Goal: Task Accomplishment & Management: Complete application form

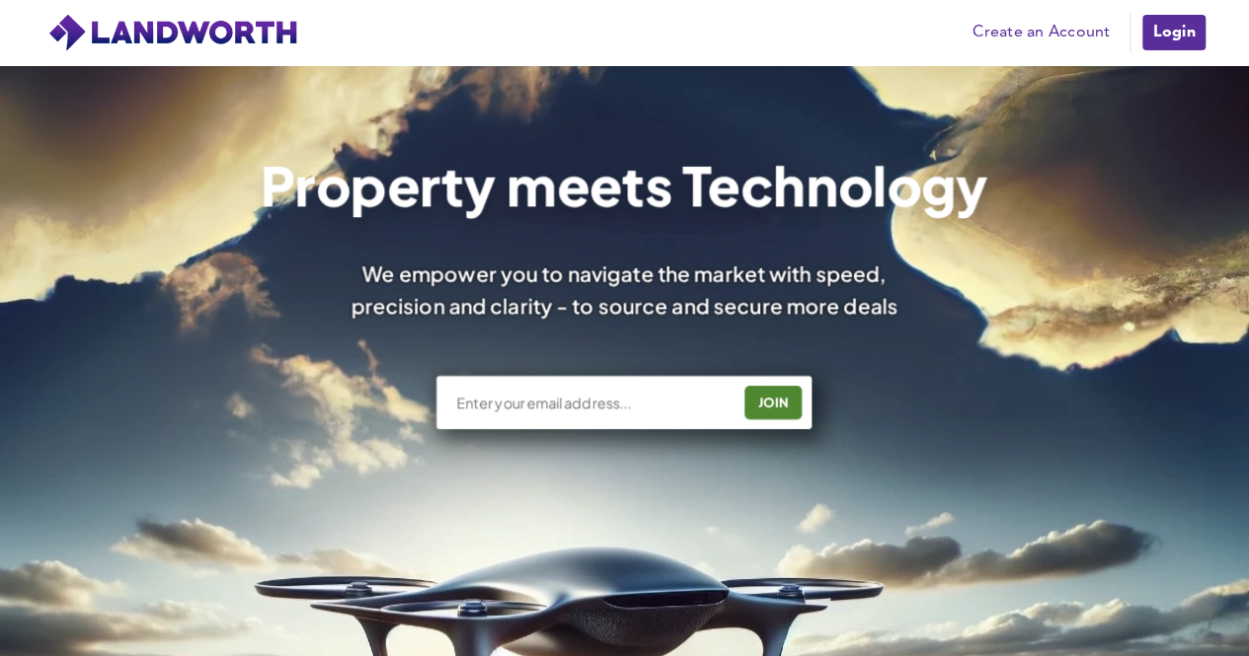
click at [1024, 28] on link "Create an Account" at bounding box center [1040, 33] width 157 height 30
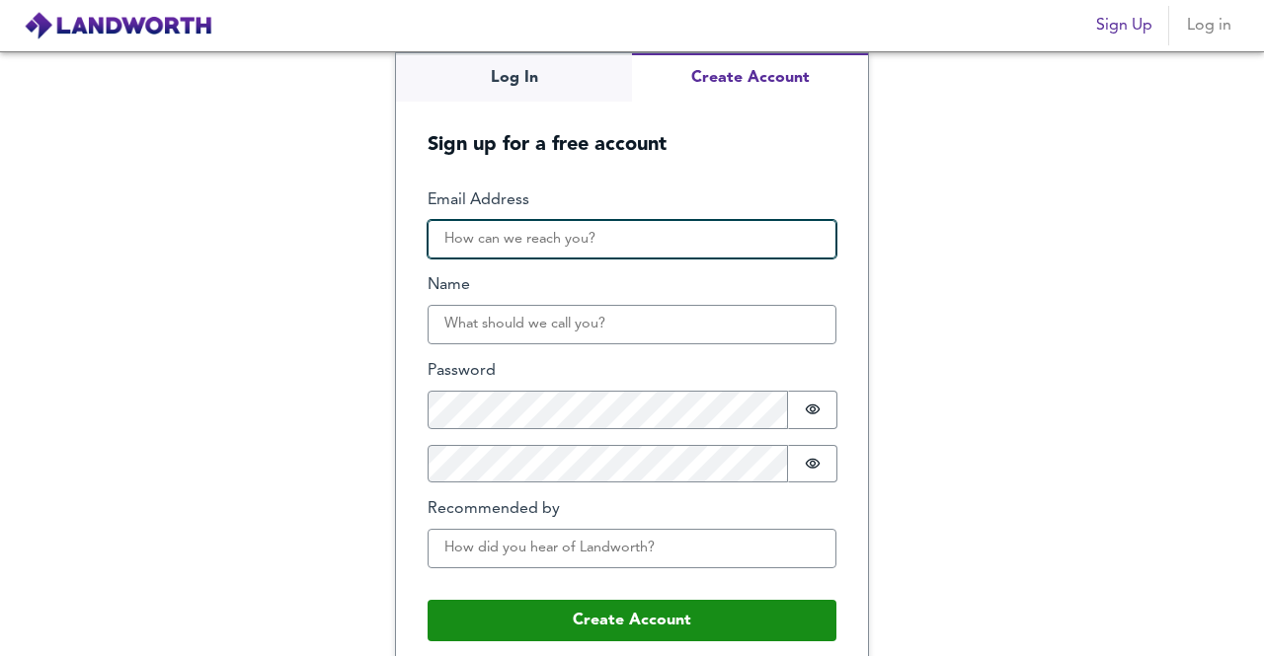
click at [470, 244] on input "Email Address" at bounding box center [631, 239] width 409 height 39
type input "davidcardoso269@gmail.com"
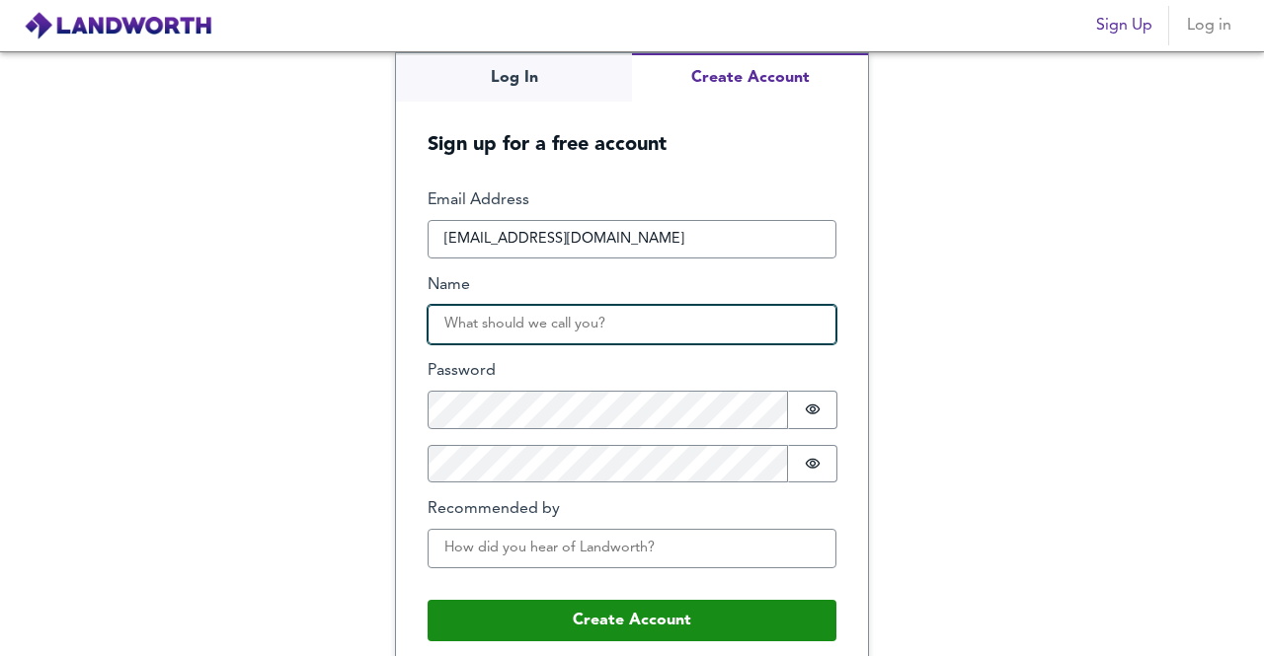
click at [572, 328] on input "Name" at bounding box center [631, 324] width 409 height 39
click at [569, 314] on input "Name" at bounding box center [631, 324] width 409 height 39
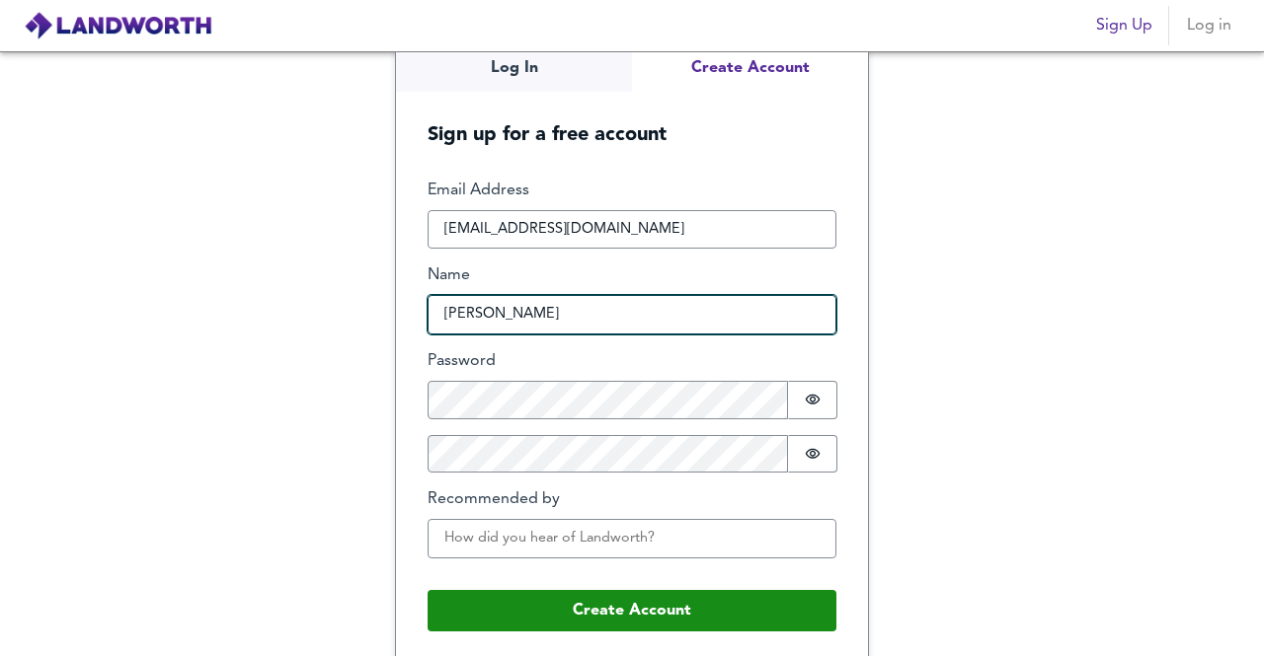
scroll to position [14, 0]
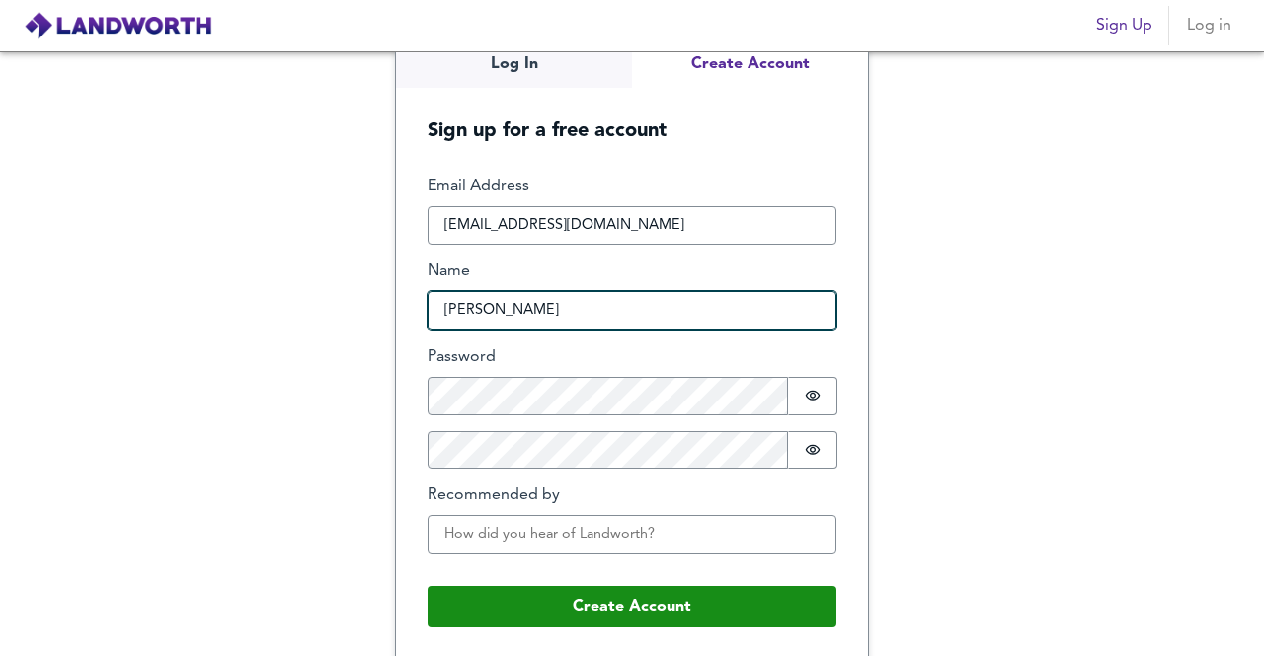
type input "David"
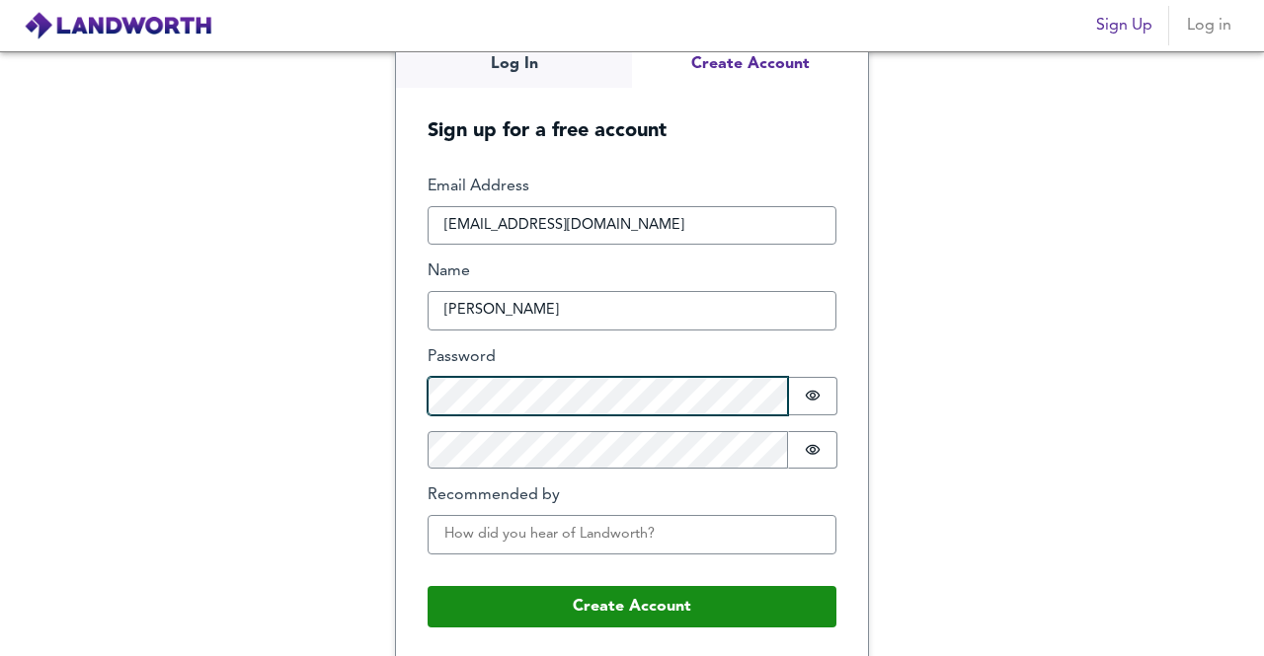
click at [399, 402] on form "Email Address davidcardoso269@gmail.com Name David Password Password is hidden …" at bounding box center [632, 401] width 472 height 515
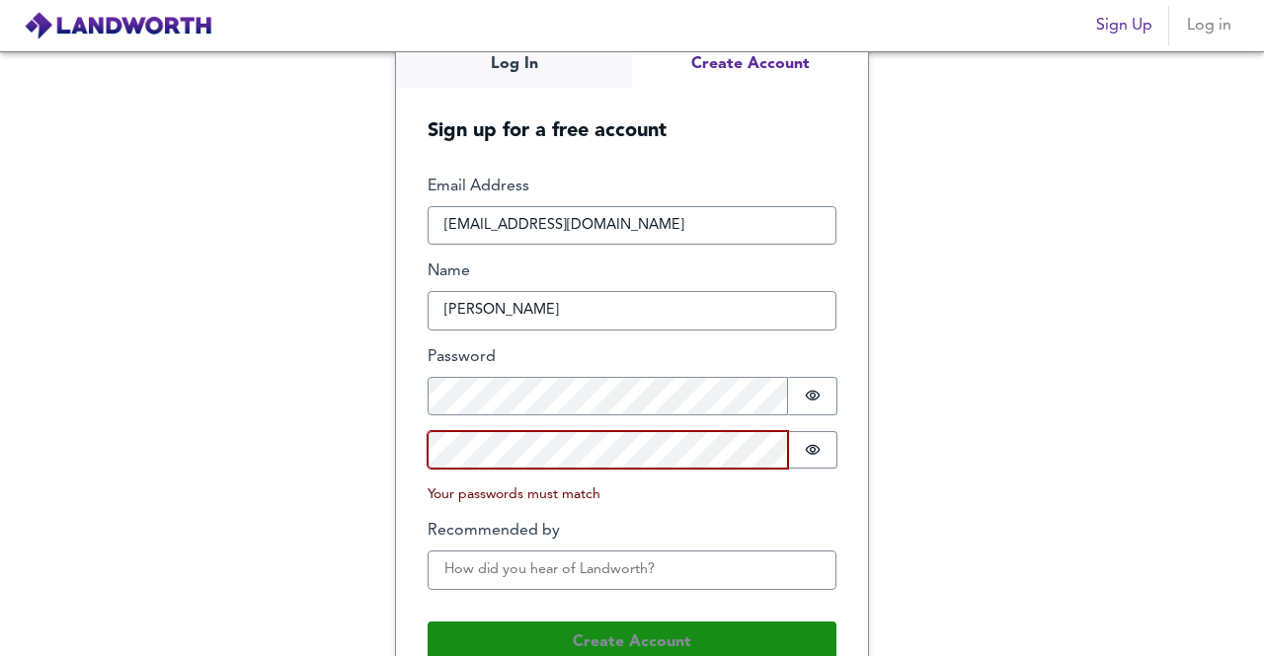
scroll to position [49, 0]
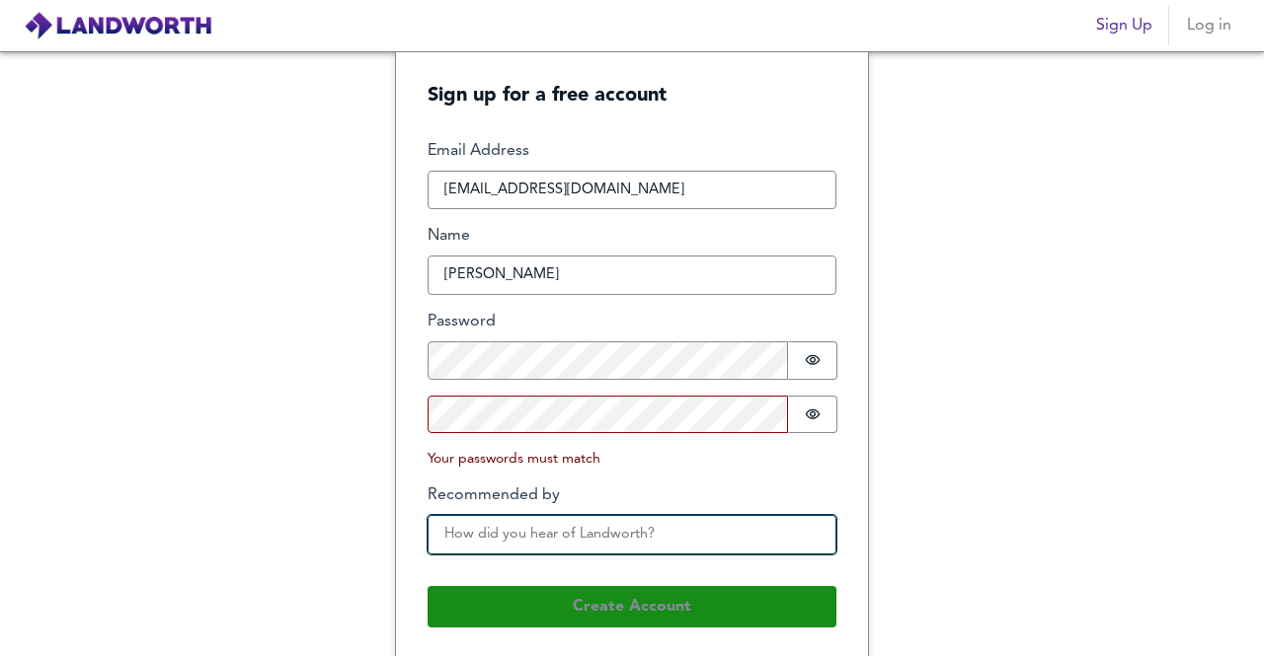
click at [499, 531] on input "Recommended by" at bounding box center [631, 534] width 409 height 39
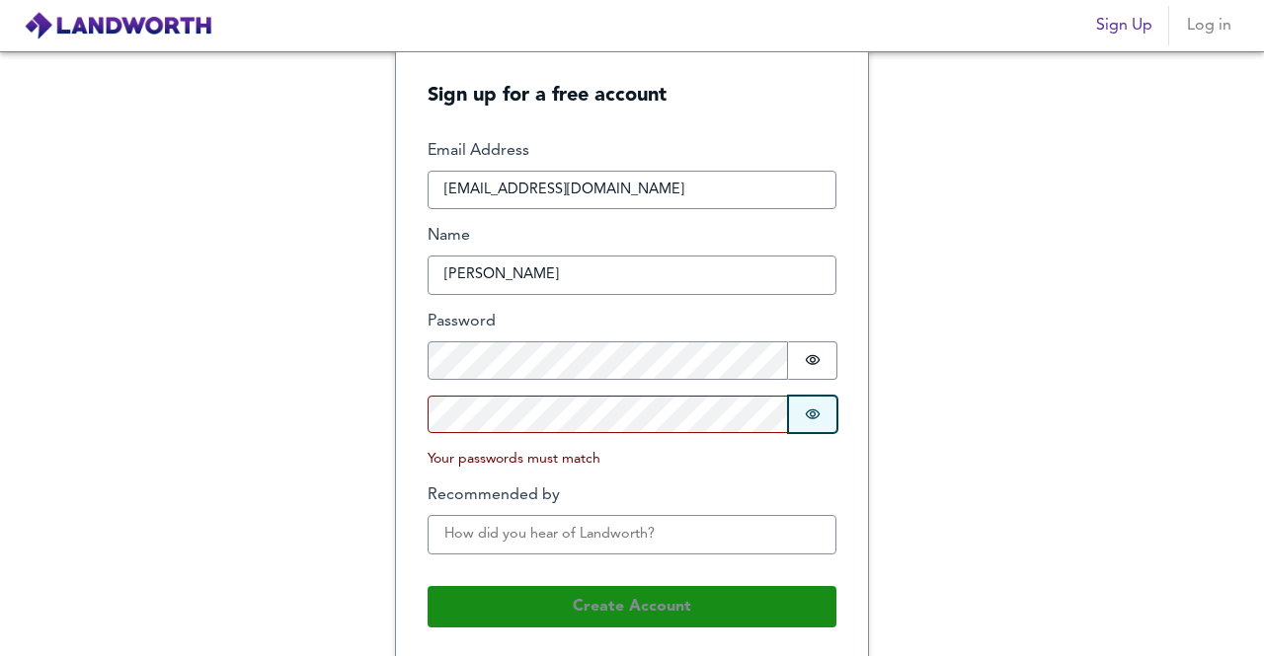
click at [819, 416] on button "Password is hidden" at bounding box center [812, 415] width 49 height 38
click at [809, 354] on icon "Show password" at bounding box center [813, 360] width 16 height 16
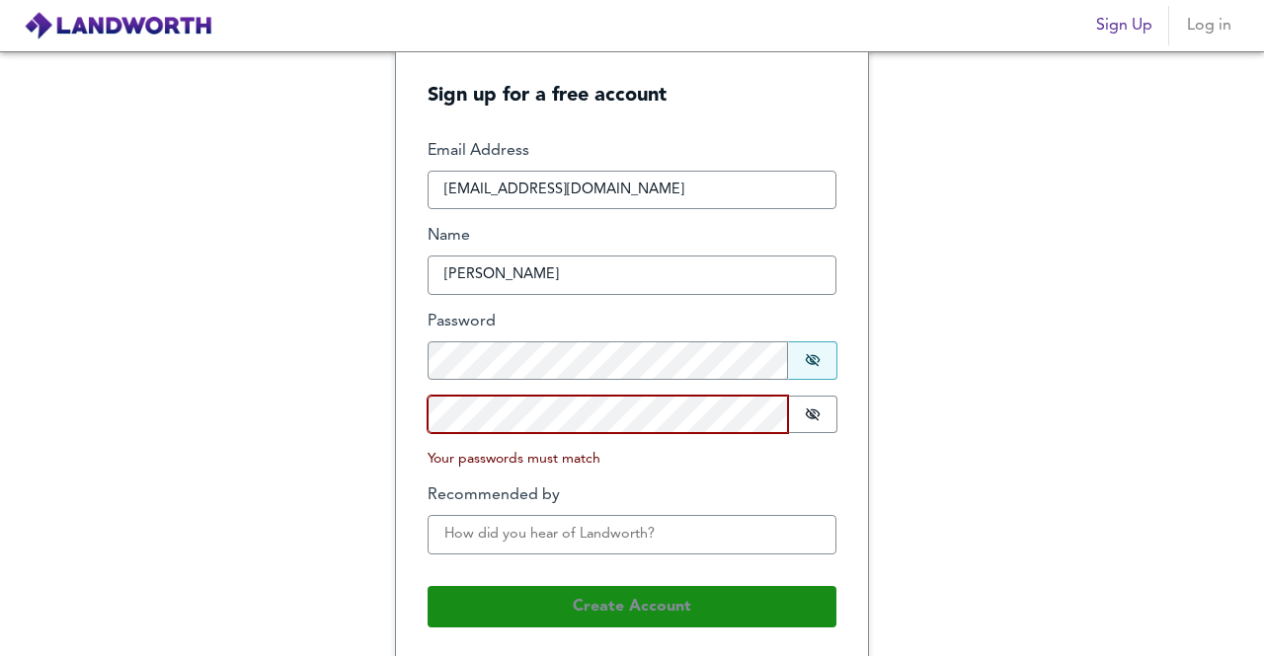
scroll to position [14, 0]
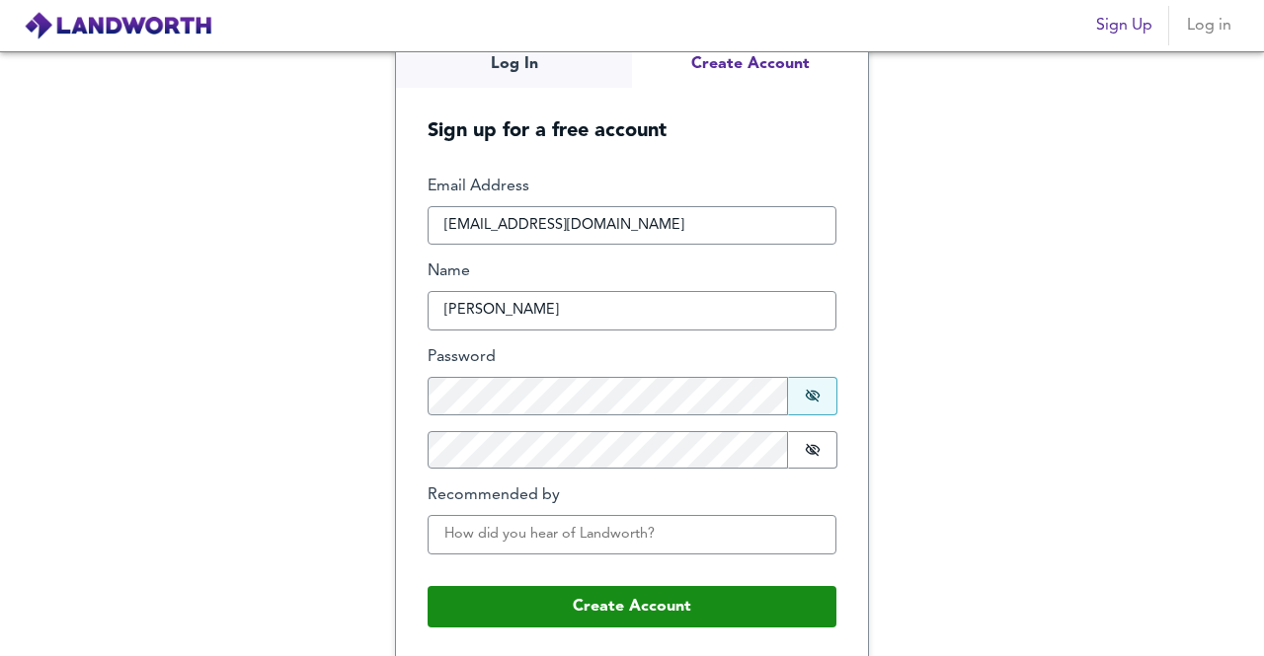
click at [1094, 406] on div "Log In Create Account Sign up for a free account Email Address davidcardoso269@…" at bounding box center [632, 353] width 1264 height 605
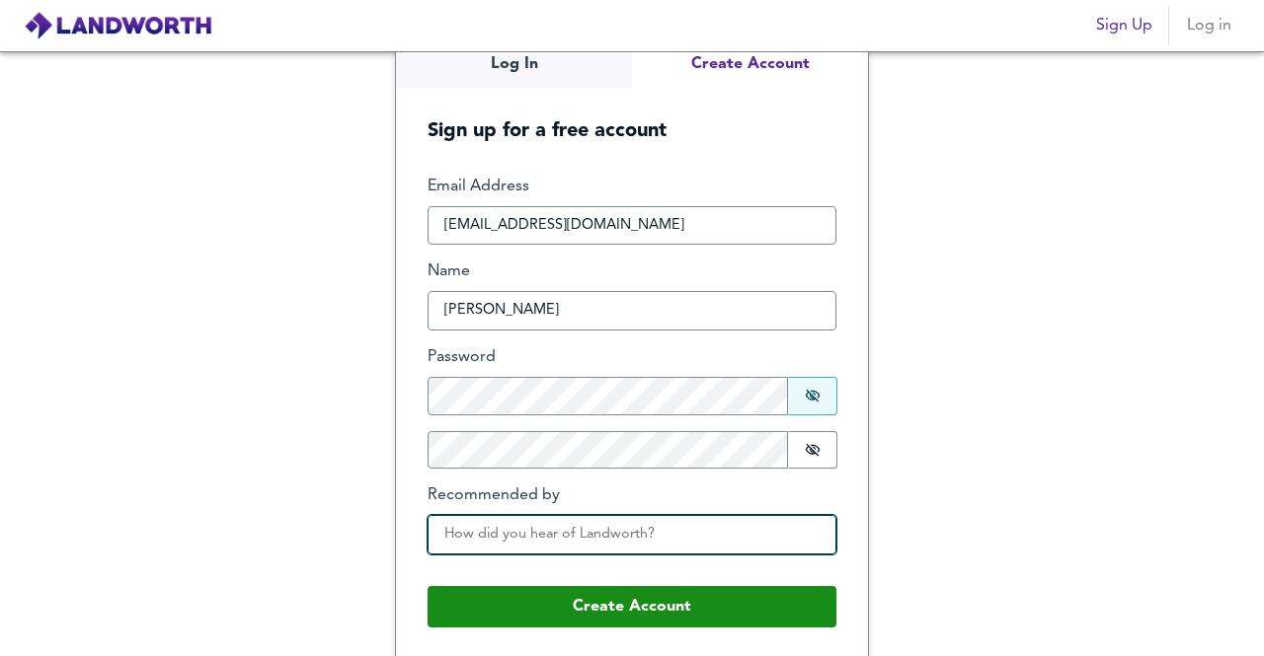
click at [631, 538] on input "Recommended by" at bounding box center [631, 534] width 409 height 39
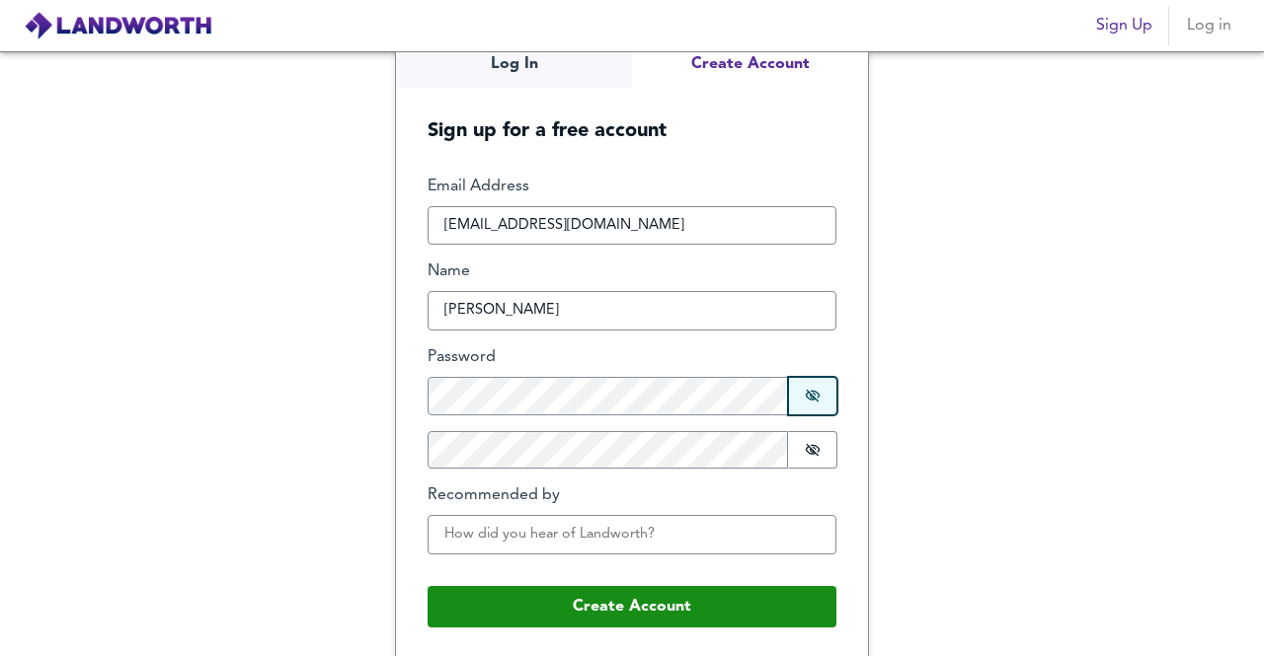
click at [816, 395] on button "Password is shown" at bounding box center [812, 396] width 49 height 38
click at [821, 444] on button "Password is shown" at bounding box center [812, 450] width 49 height 38
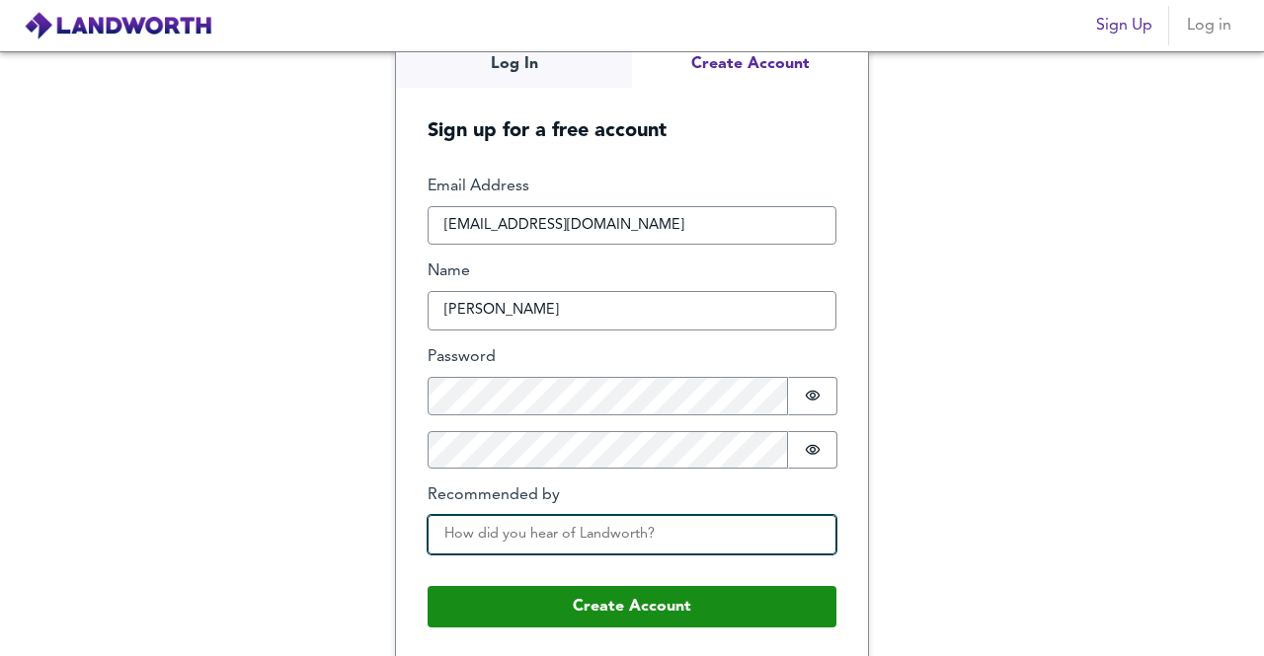
click at [555, 528] on input "Recommended by" at bounding box center [631, 534] width 409 height 39
click at [500, 531] on input "Recommended by" at bounding box center [631, 534] width 409 height 39
type input "Client"
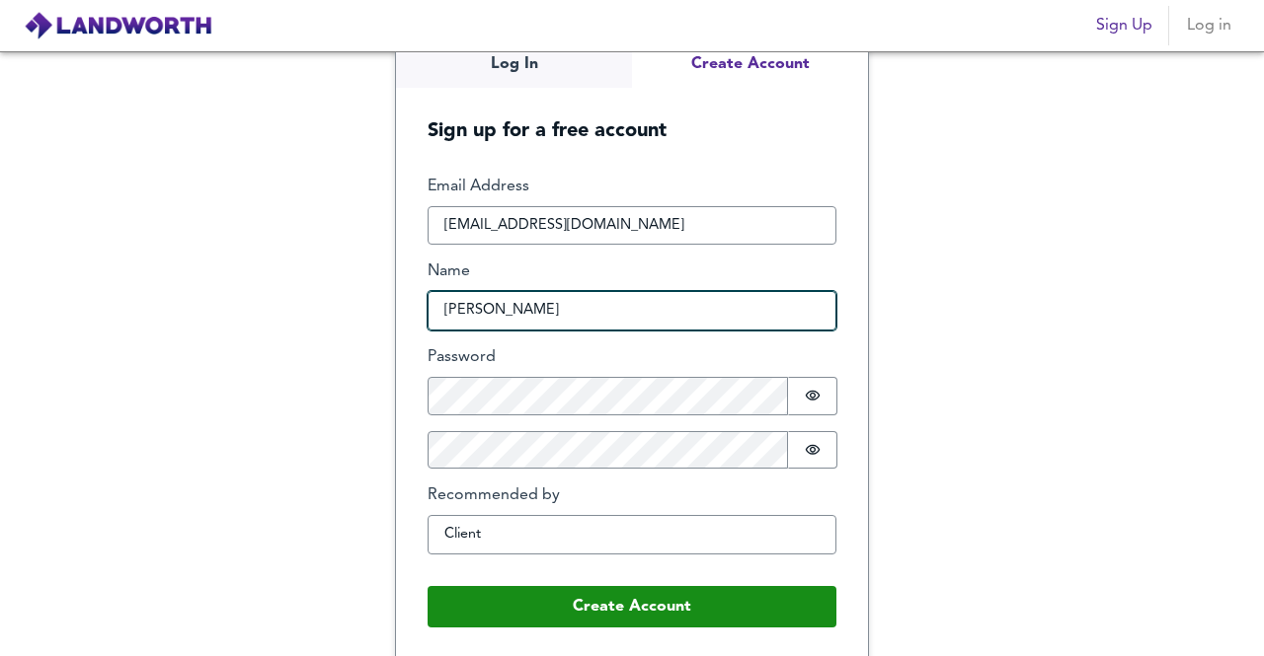
click at [545, 325] on input "David" at bounding box center [631, 310] width 409 height 39
type input "David Cardoso"
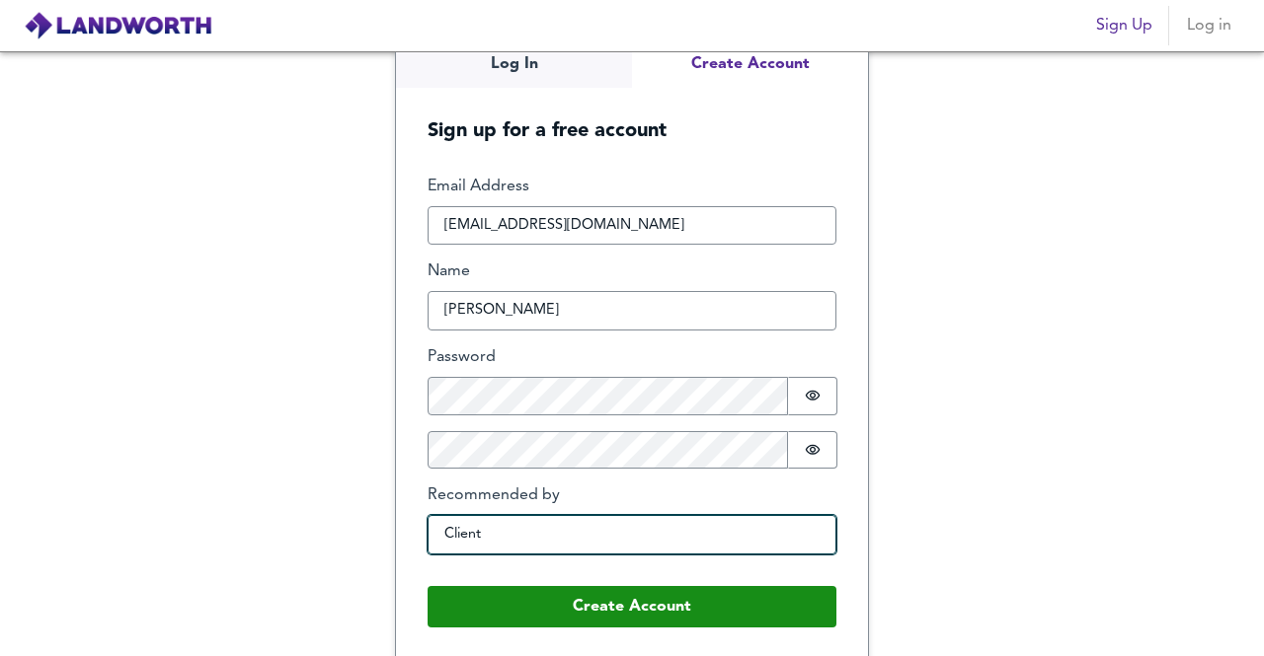
click at [516, 534] on input "Client" at bounding box center [631, 534] width 409 height 39
drag, startPoint x: 421, startPoint y: 532, endPoint x: 374, endPoint y: 529, distance: 46.5
click at [374, 529] on div "Log In Create Account Sign up for a free account Email Address davidcardoso269@…" at bounding box center [632, 353] width 1264 height 605
type input "P"
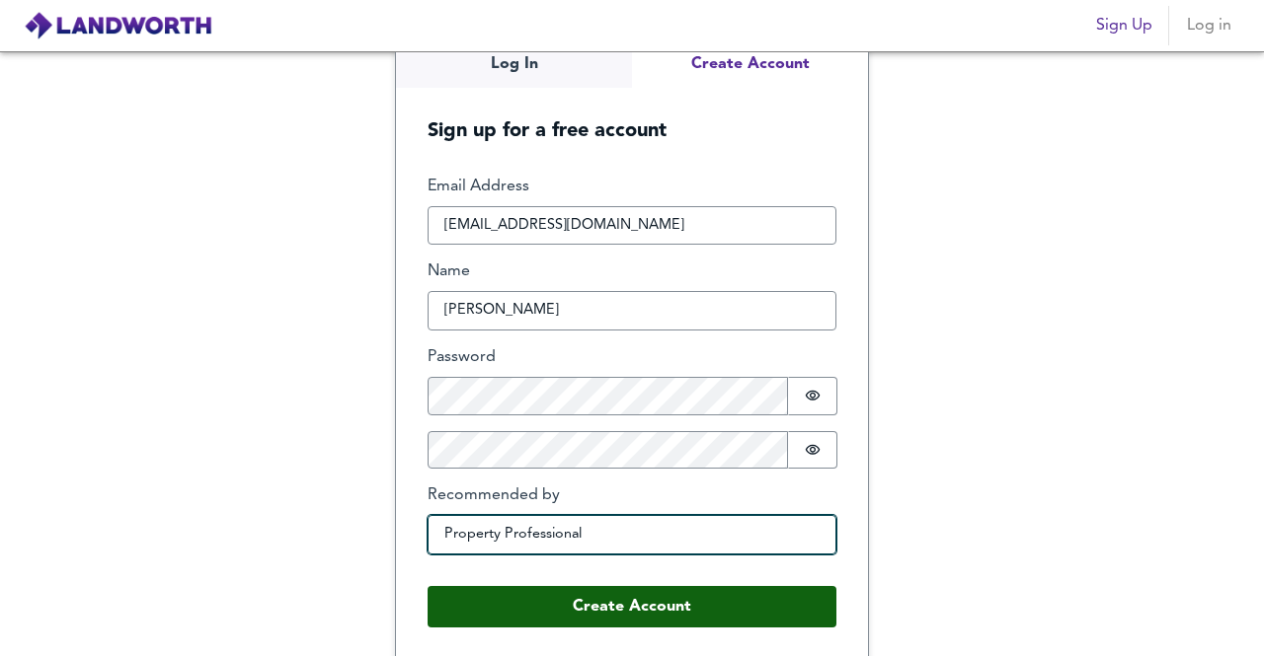
type input "Property Professional"
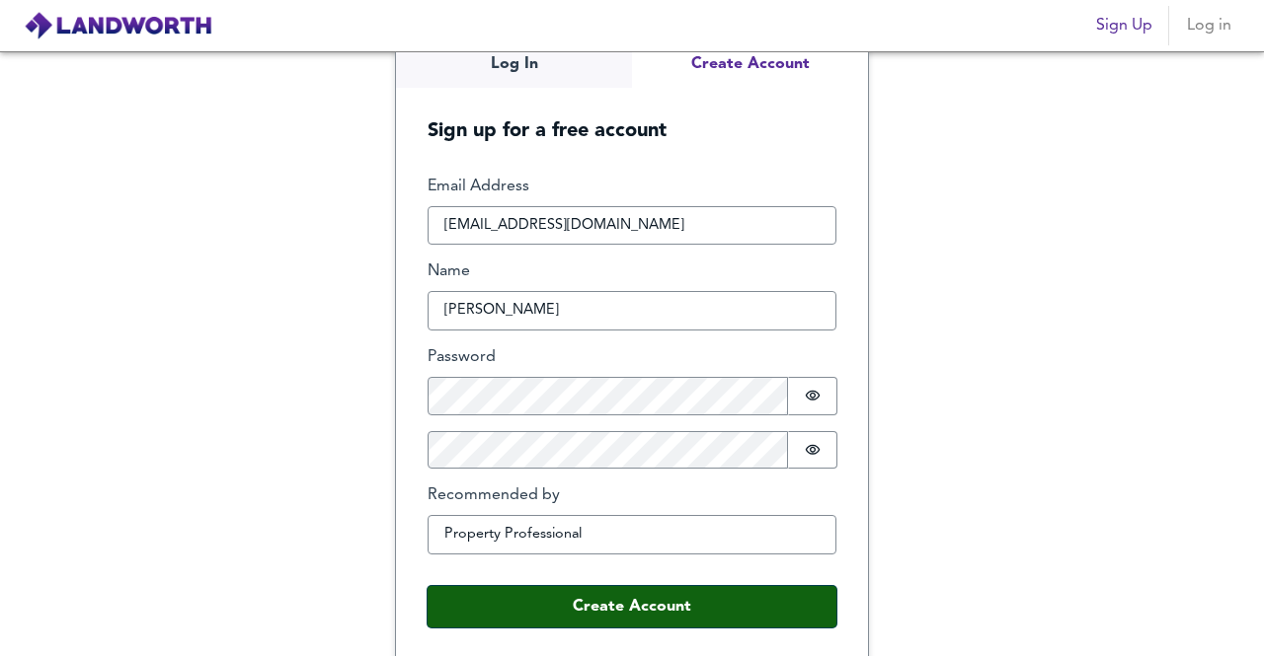
click at [500, 603] on button "Create Account" at bounding box center [631, 606] width 409 height 41
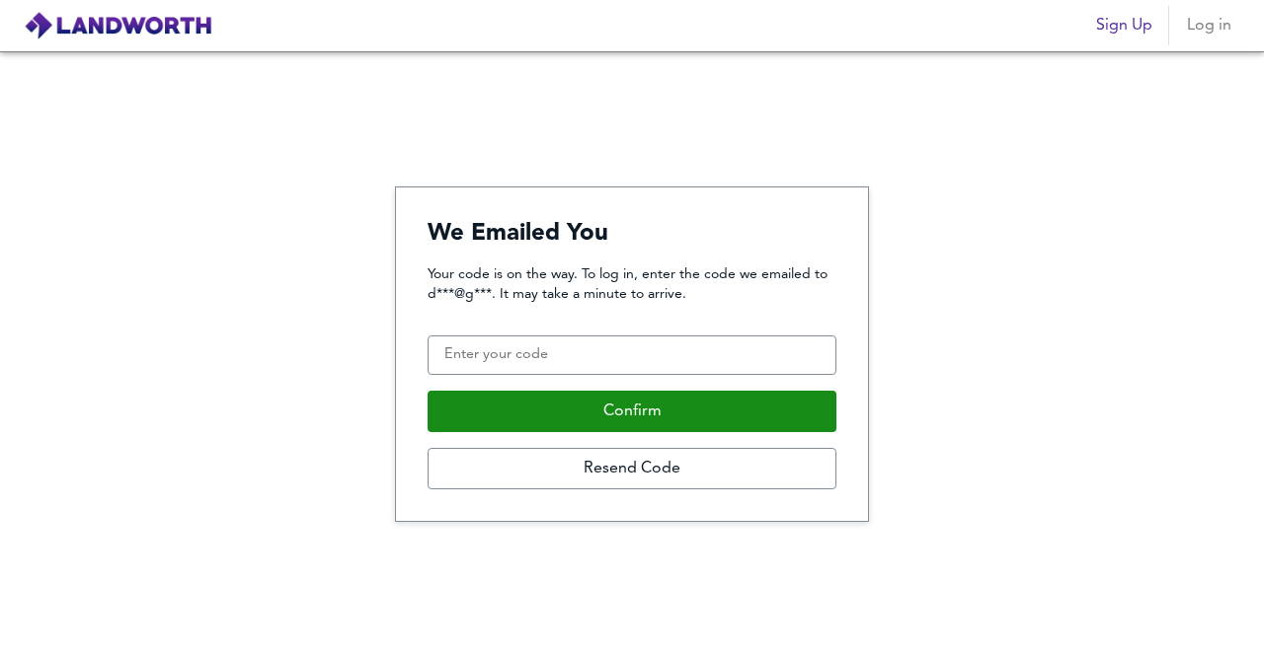
scroll to position [0, 0]
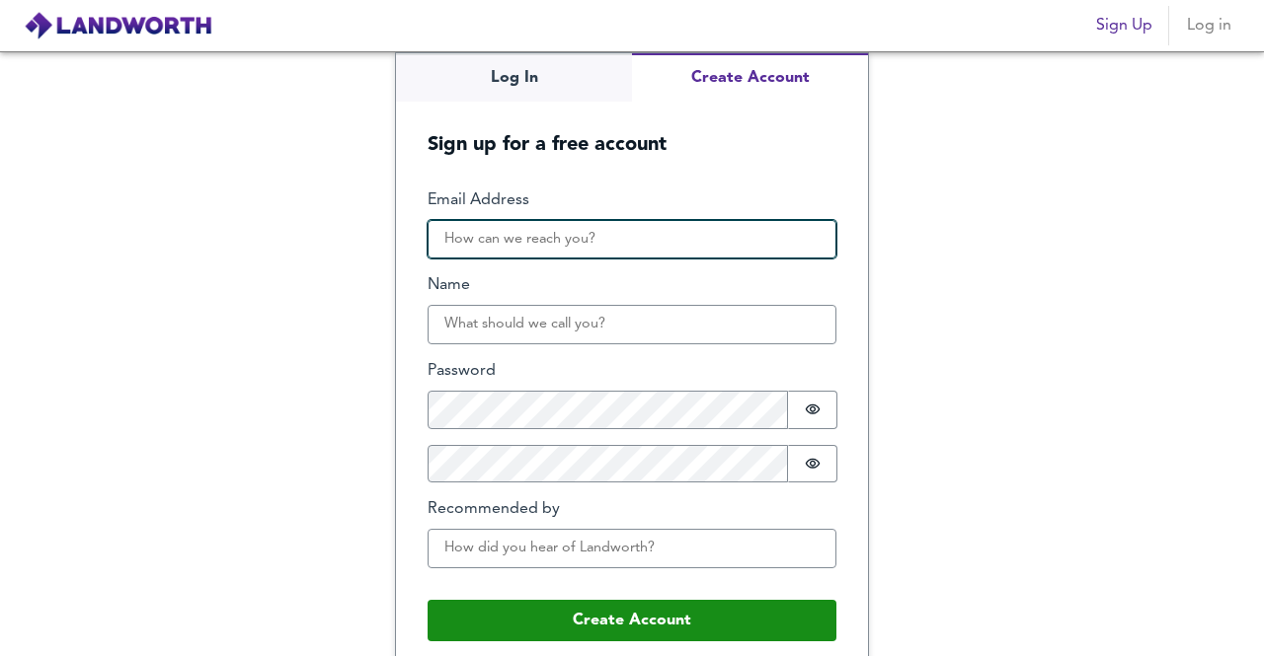
click at [474, 245] on input "Email Address" at bounding box center [631, 239] width 409 height 39
click at [541, 242] on input "david@albatross.co.uk" at bounding box center [631, 239] width 409 height 39
type input "david@albatrosslending.co.uk"
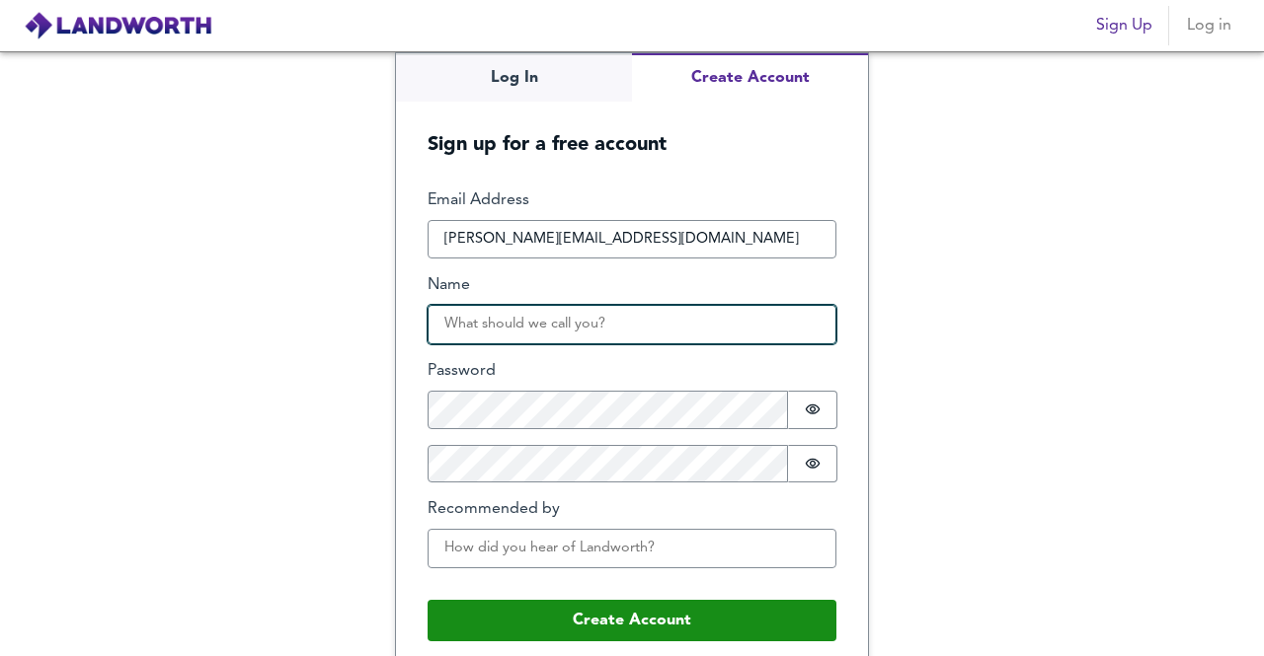
click at [544, 320] on input "Name" at bounding box center [631, 324] width 409 height 39
type input "David Cardoso"
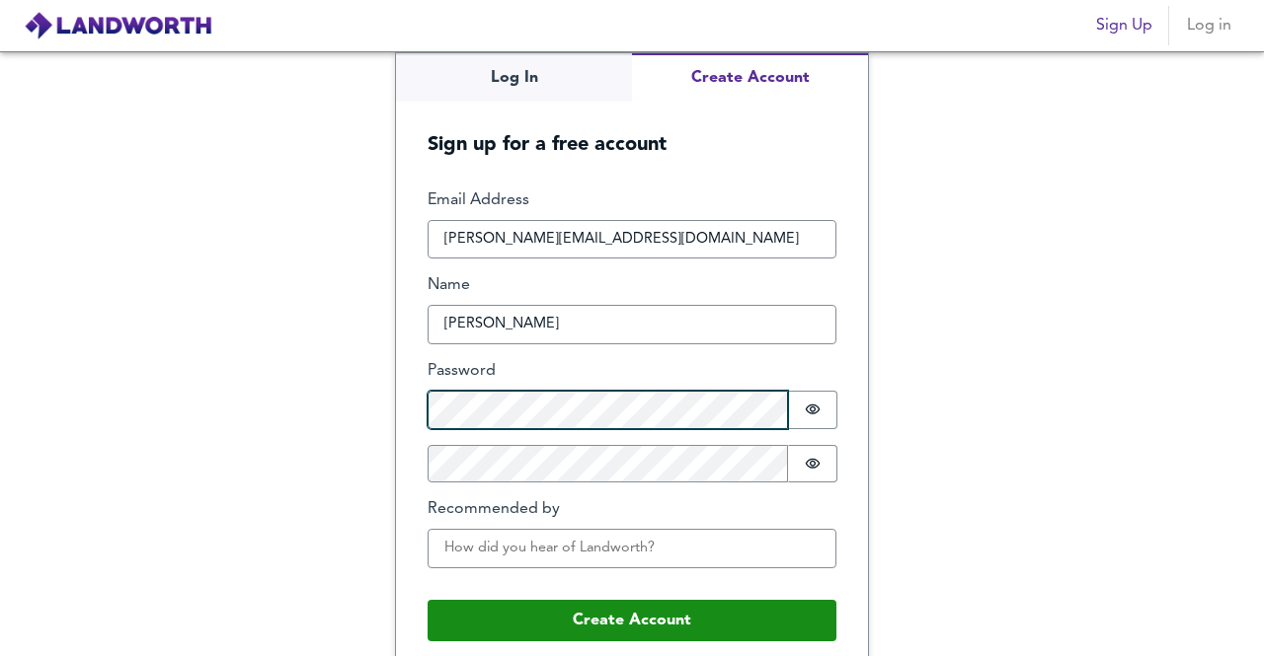
click at [338, 396] on div "Log In Create Account Sign up for a free account Email Address david@albatrossl…" at bounding box center [632, 353] width 1264 height 605
click at [411, 392] on form "Email Address david@albatrosslending.co.uk Name David Cardoso Password Password…" at bounding box center [632, 415] width 472 height 515
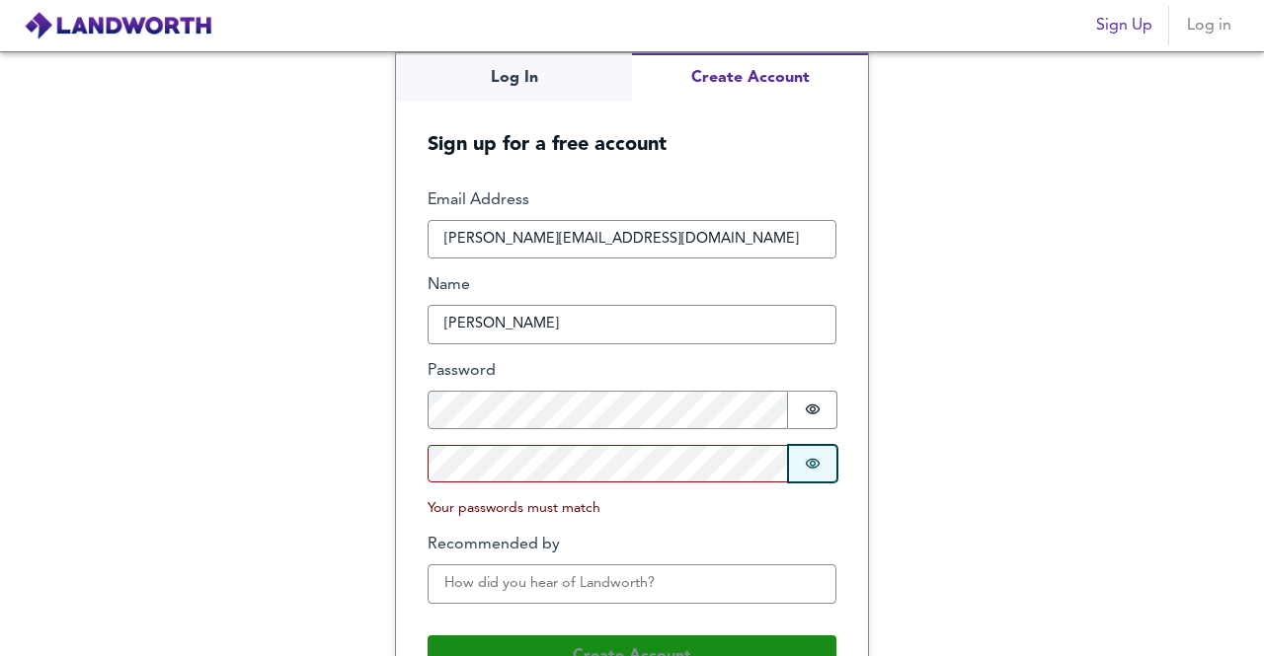
click at [815, 447] on button "Password is hidden" at bounding box center [812, 464] width 49 height 38
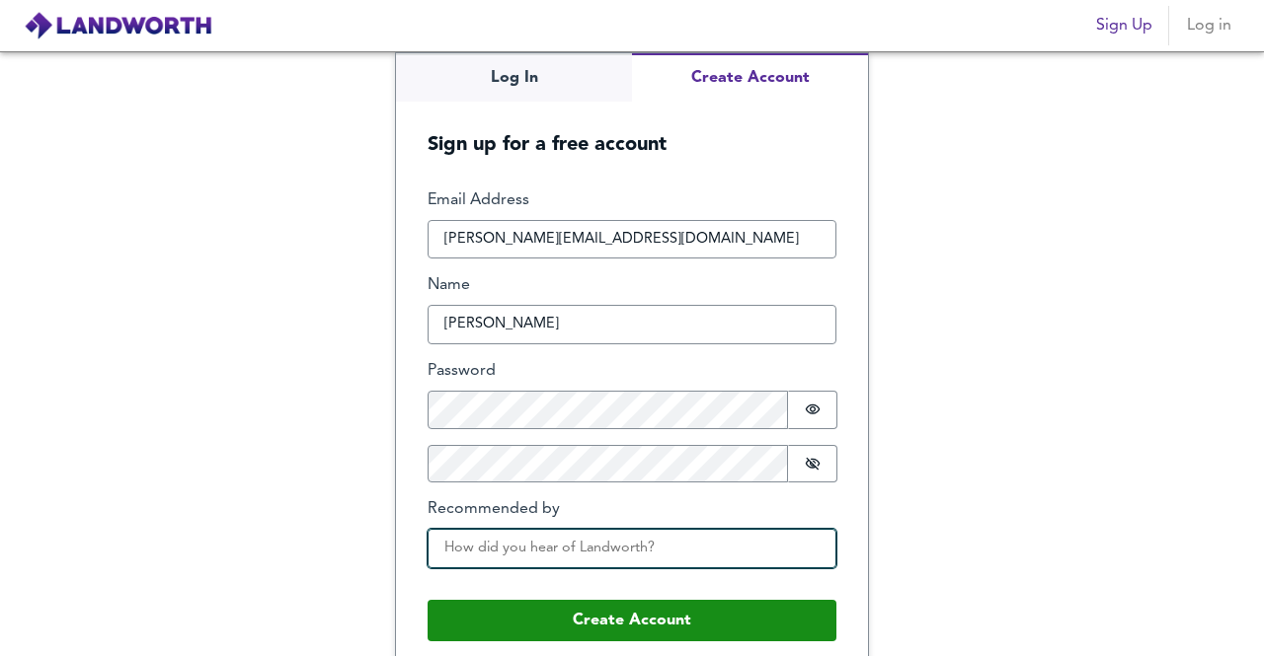
click at [484, 554] on input "Recommended by" at bounding box center [631, 548] width 409 height 39
type input "Property Professional"
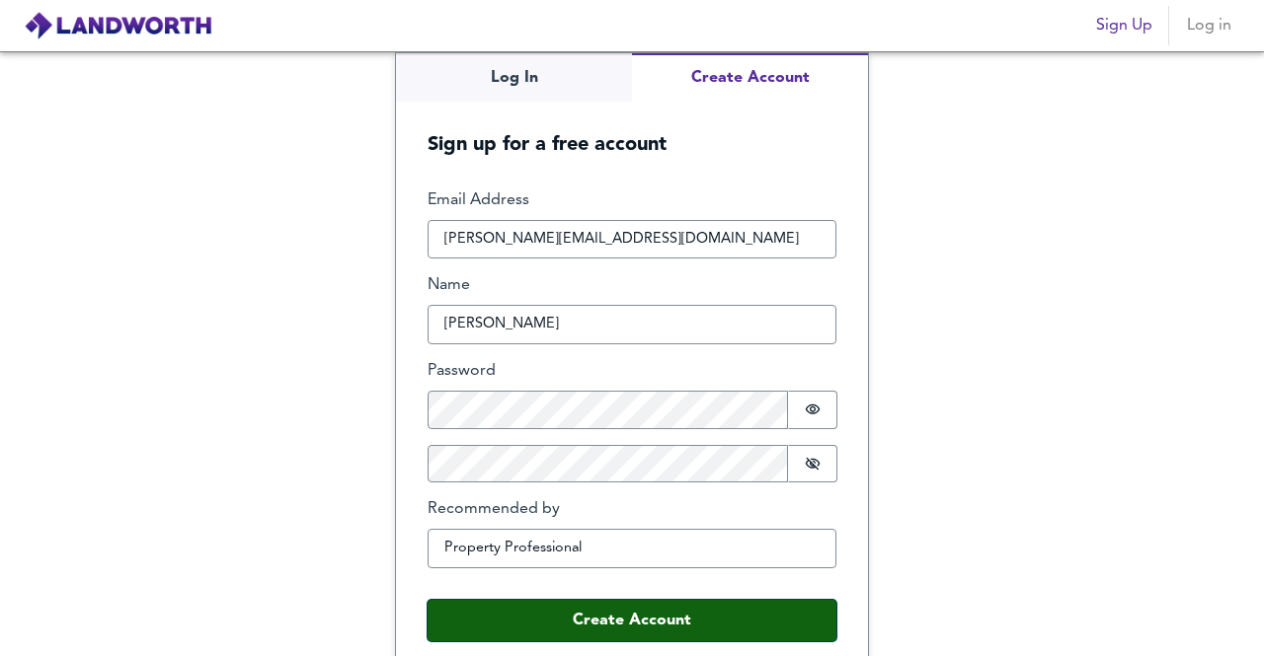
click at [568, 610] on button "Create Account" at bounding box center [631, 620] width 409 height 41
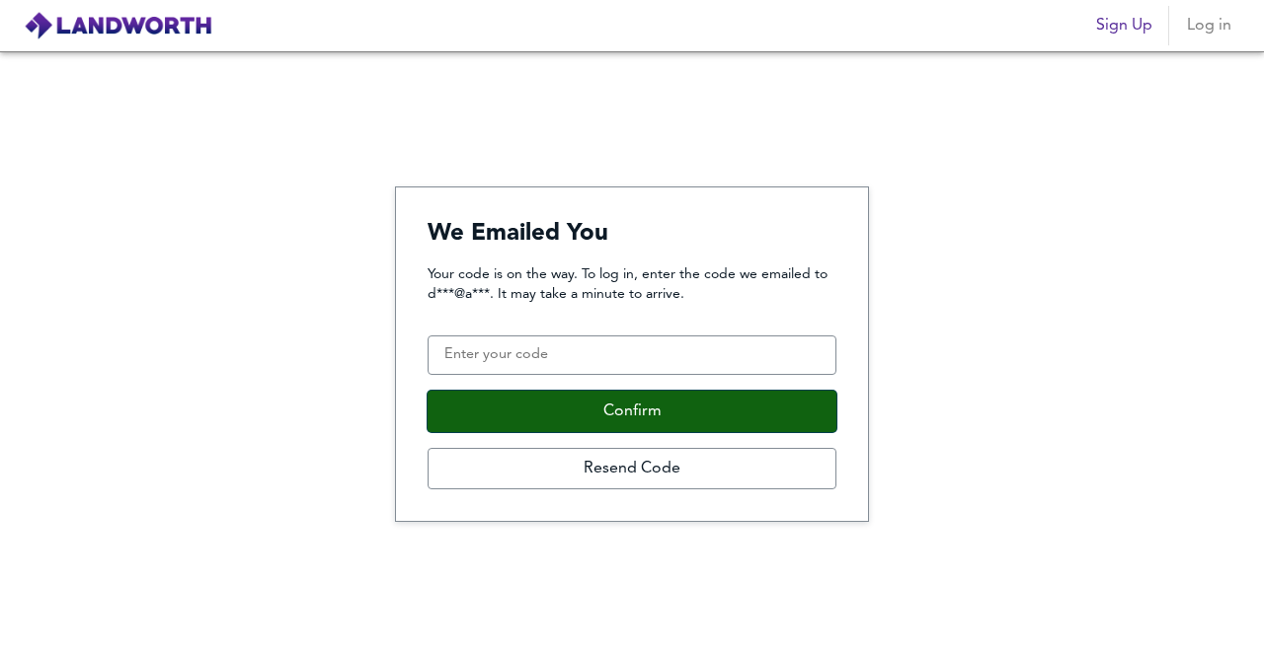
click at [663, 406] on button "Confirm" at bounding box center [631, 411] width 409 height 41
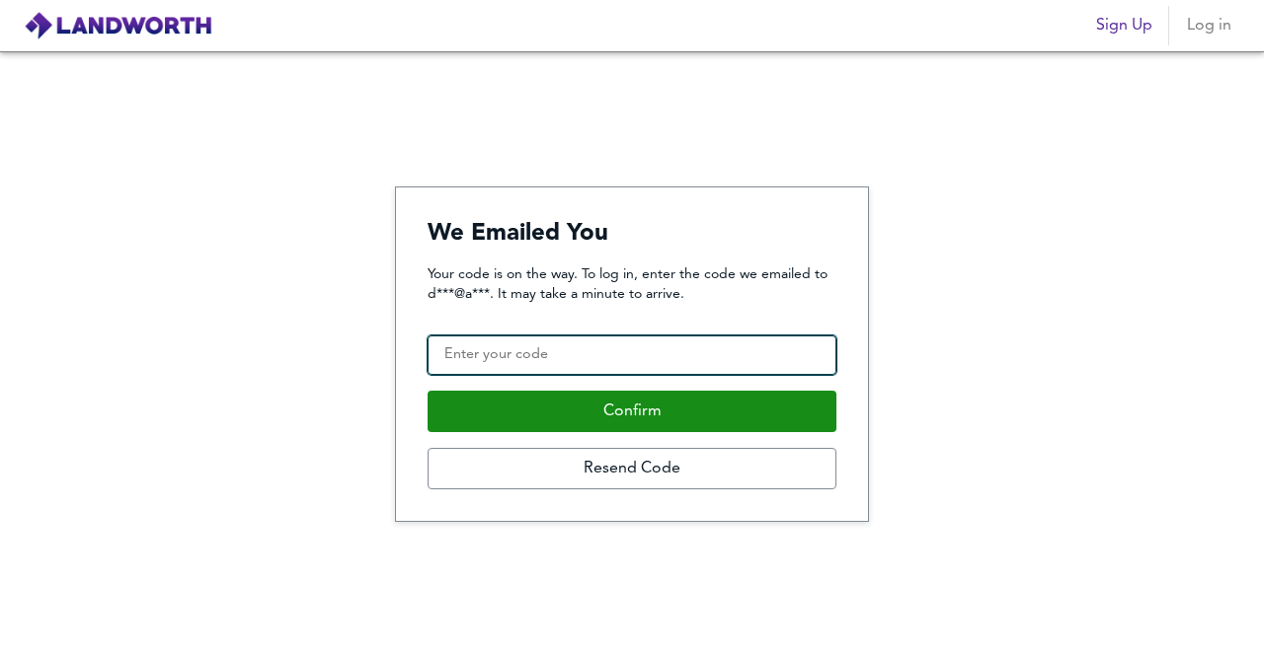
click at [516, 348] on input "Confirmation Code" at bounding box center [631, 355] width 409 height 39
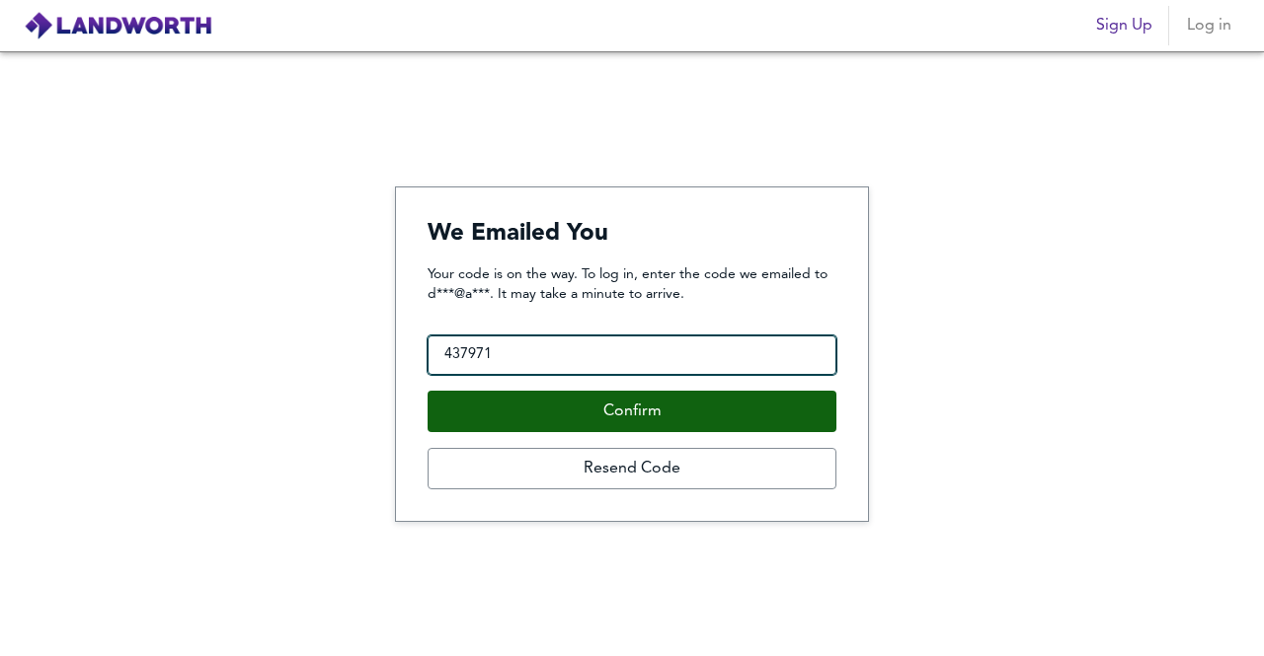
type input "437971"
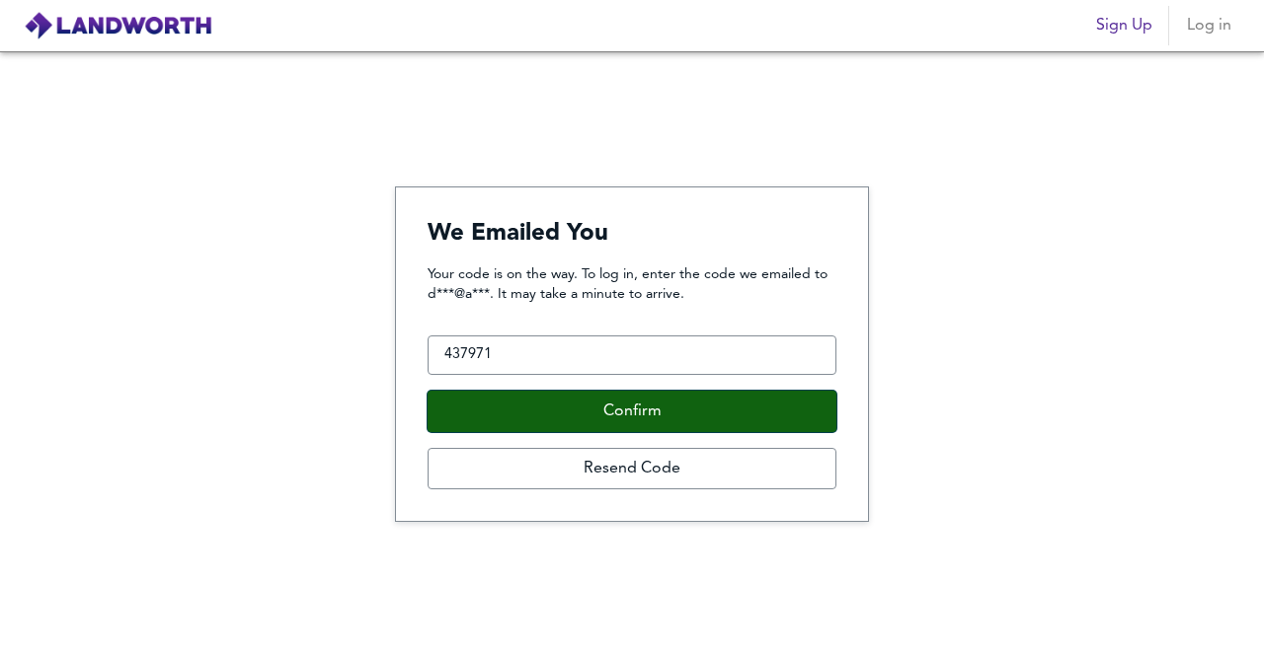
click at [558, 406] on button "Confirm" at bounding box center [631, 411] width 409 height 41
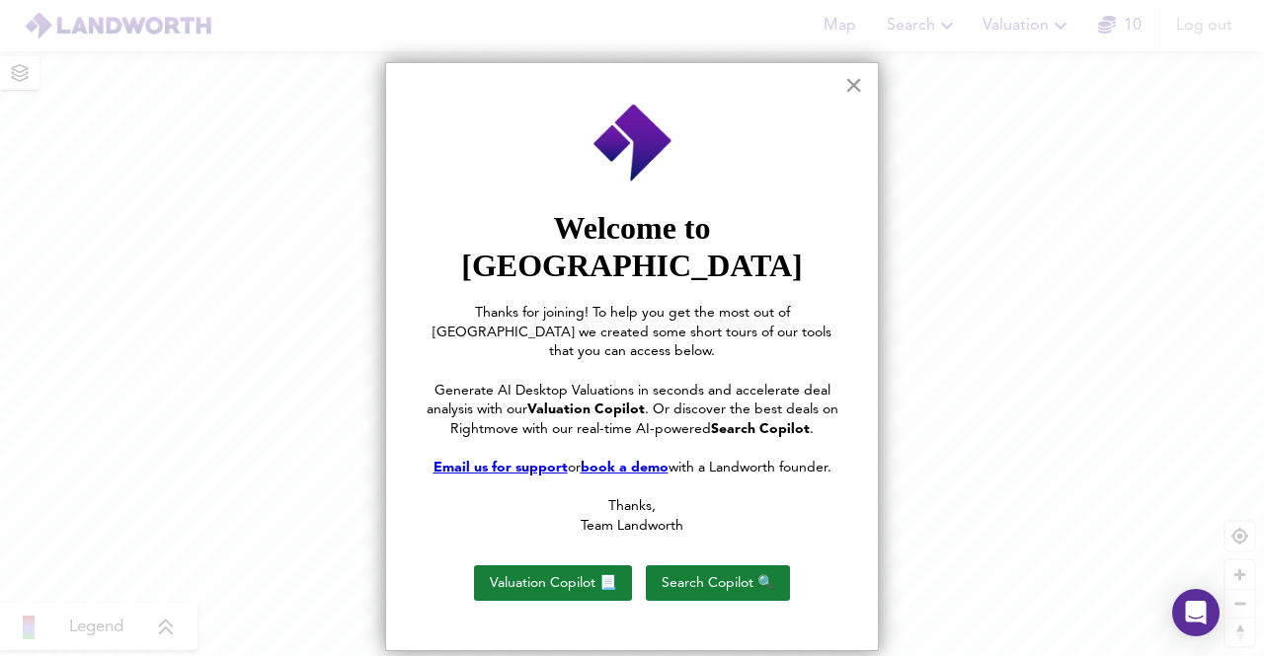
click at [855, 86] on button "×" at bounding box center [853, 85] width 19 height 32
